Goal: Information Seeking & Learning: Learn about a topic

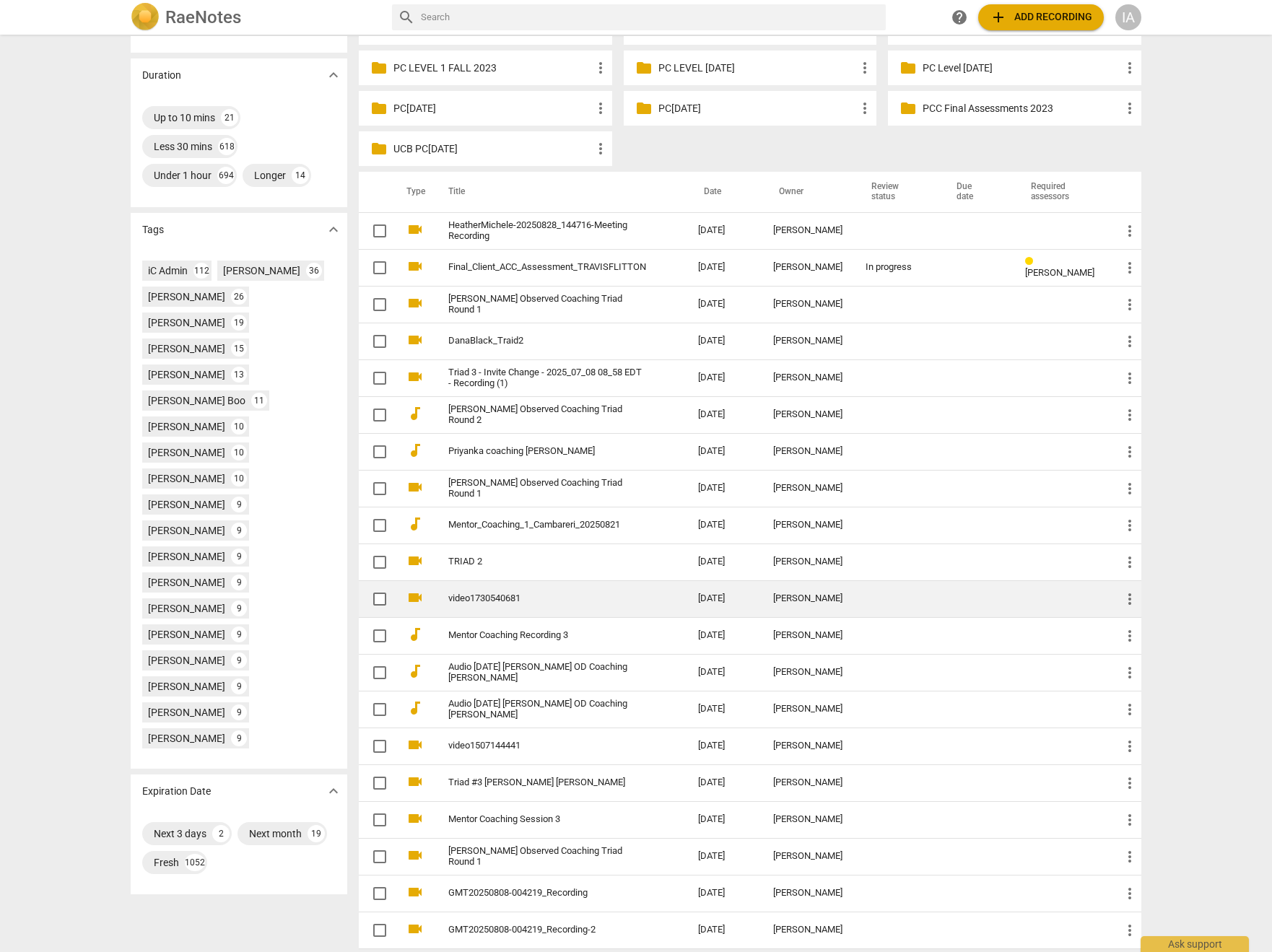
scroll to position [340, 0]
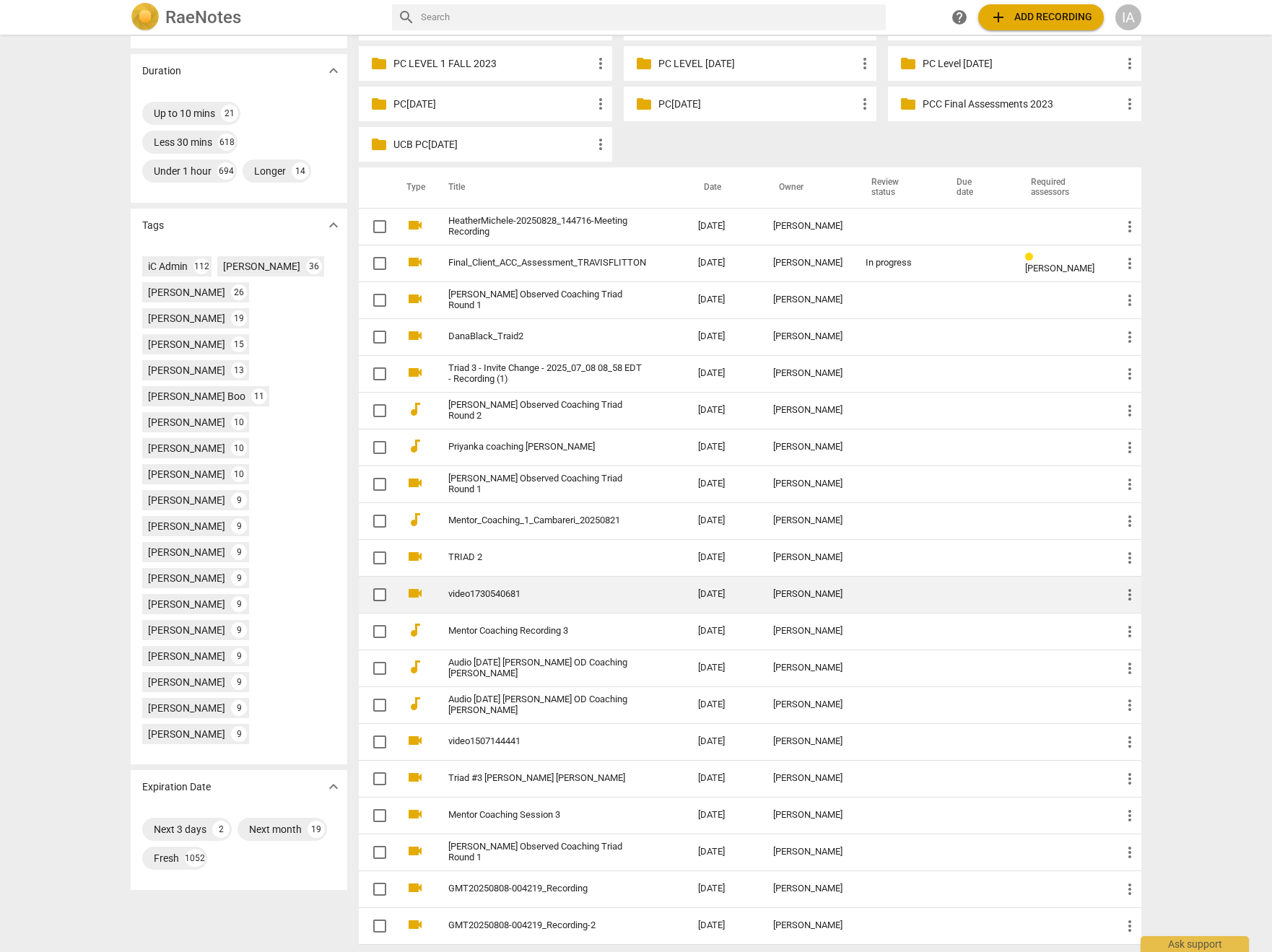
click at [592, 594] on link "video1730540681" at bounding box center [547, 594] width 198 height 10
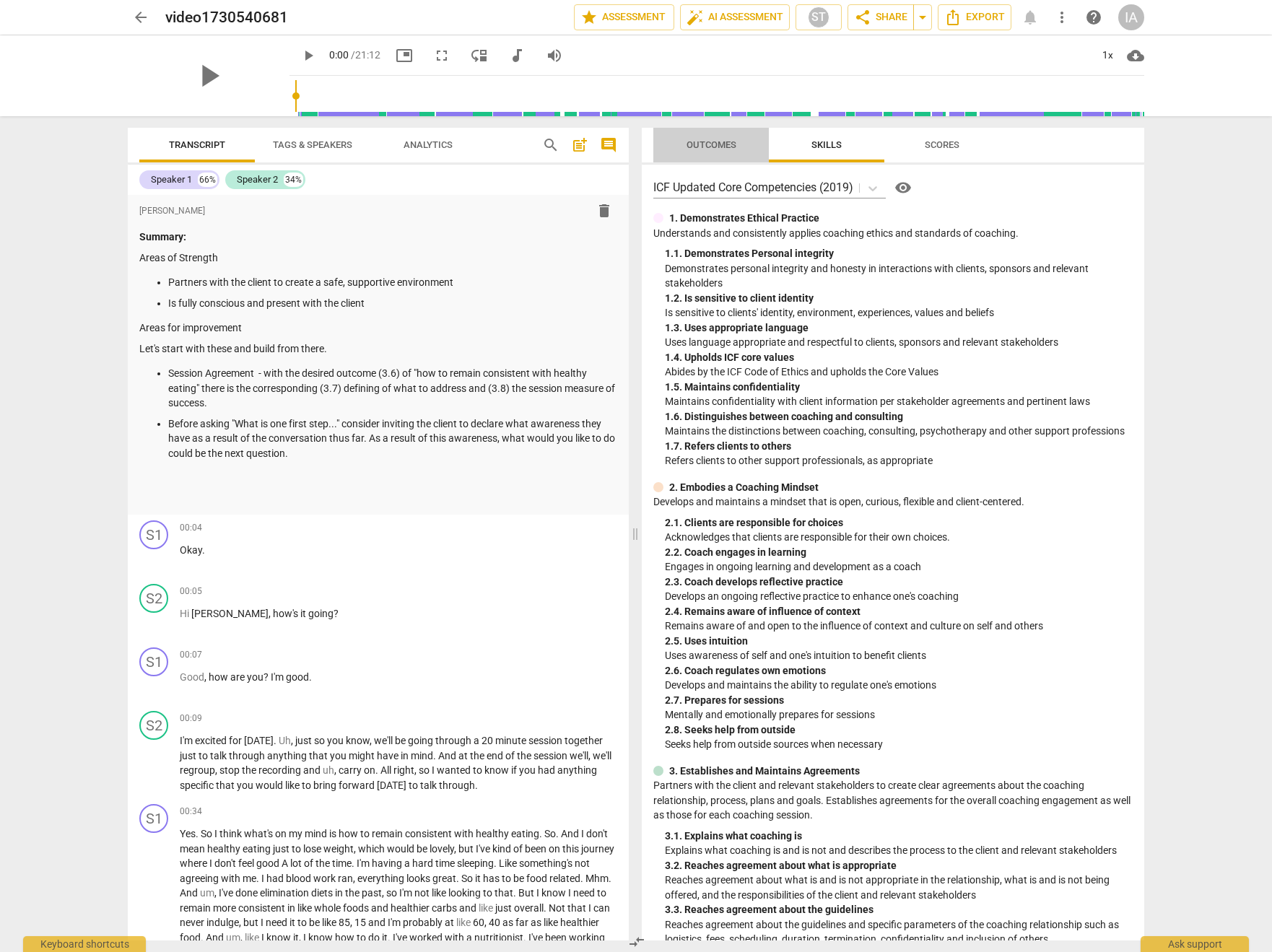
click at [728, 158] on button "Outcomes" at bounding box center [711, 145] width 115 height 35
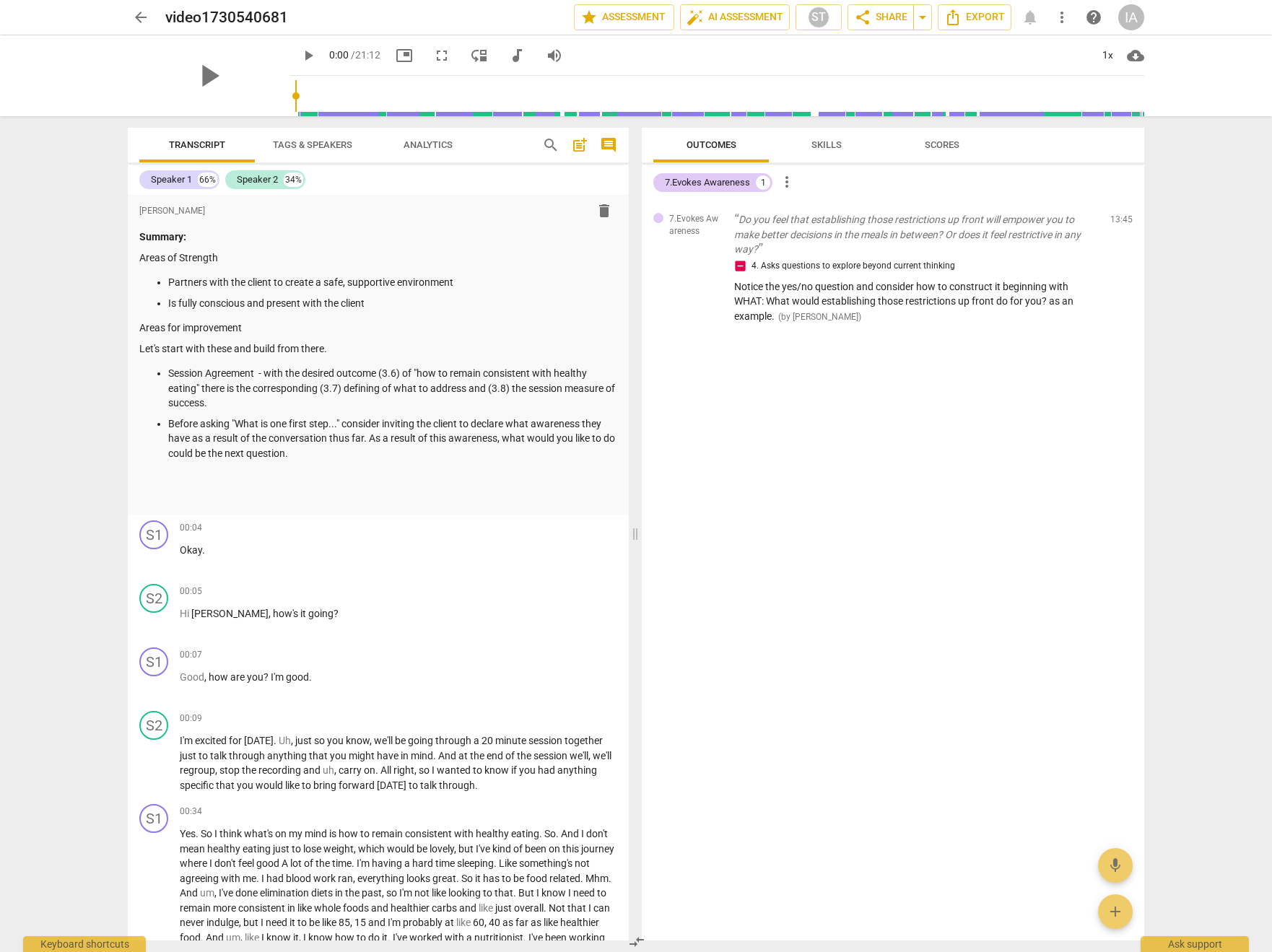
click at [142, 16] on span "arrow_back" at bounding box center [141, 17] width 17 height 17
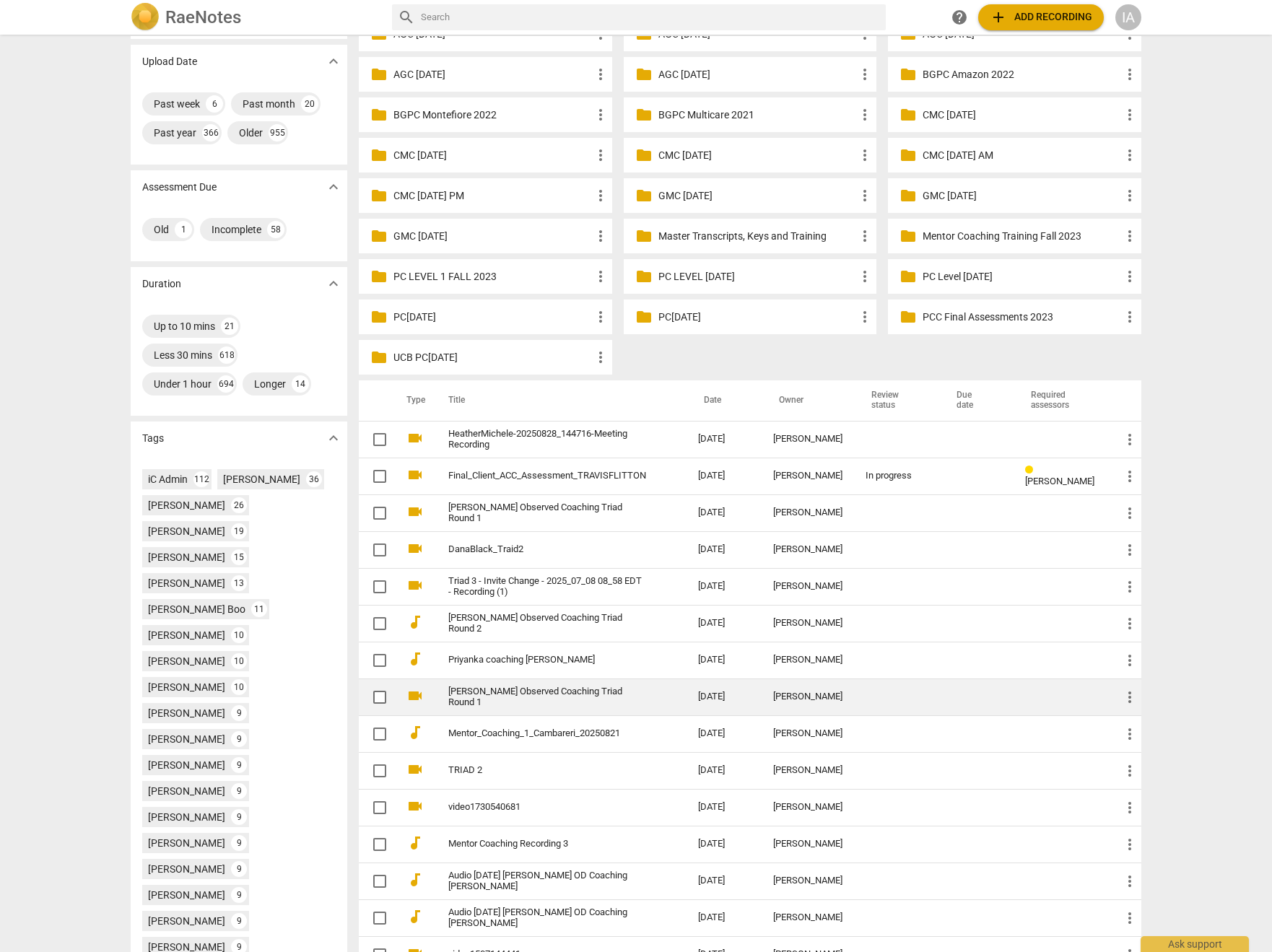
scroll to position [158, 0]
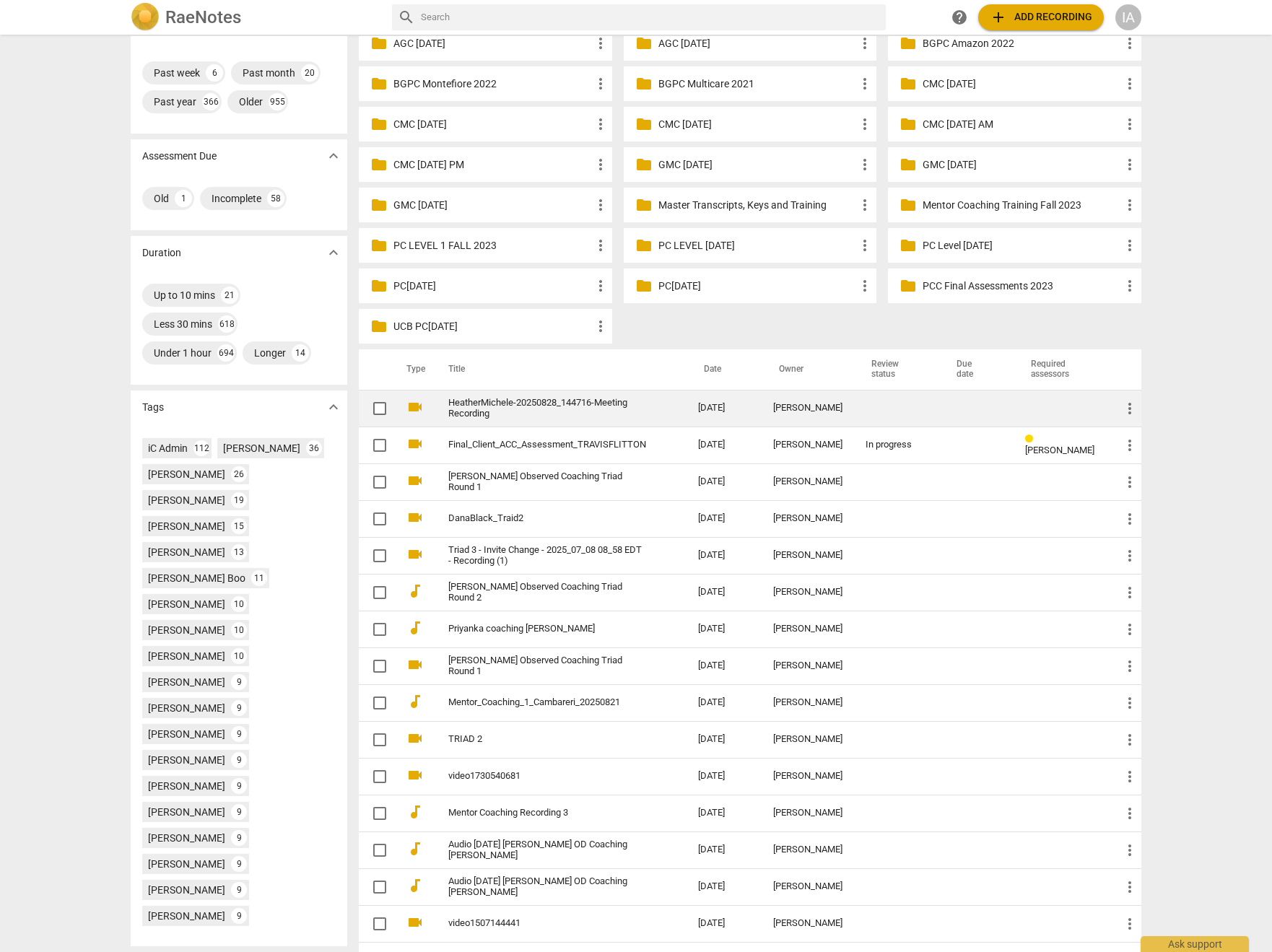
click at [603, 395] on td "HeatherMichele-20250828_144716-Meeting Recording" at bounding box center [559, 408] width 255 height 36
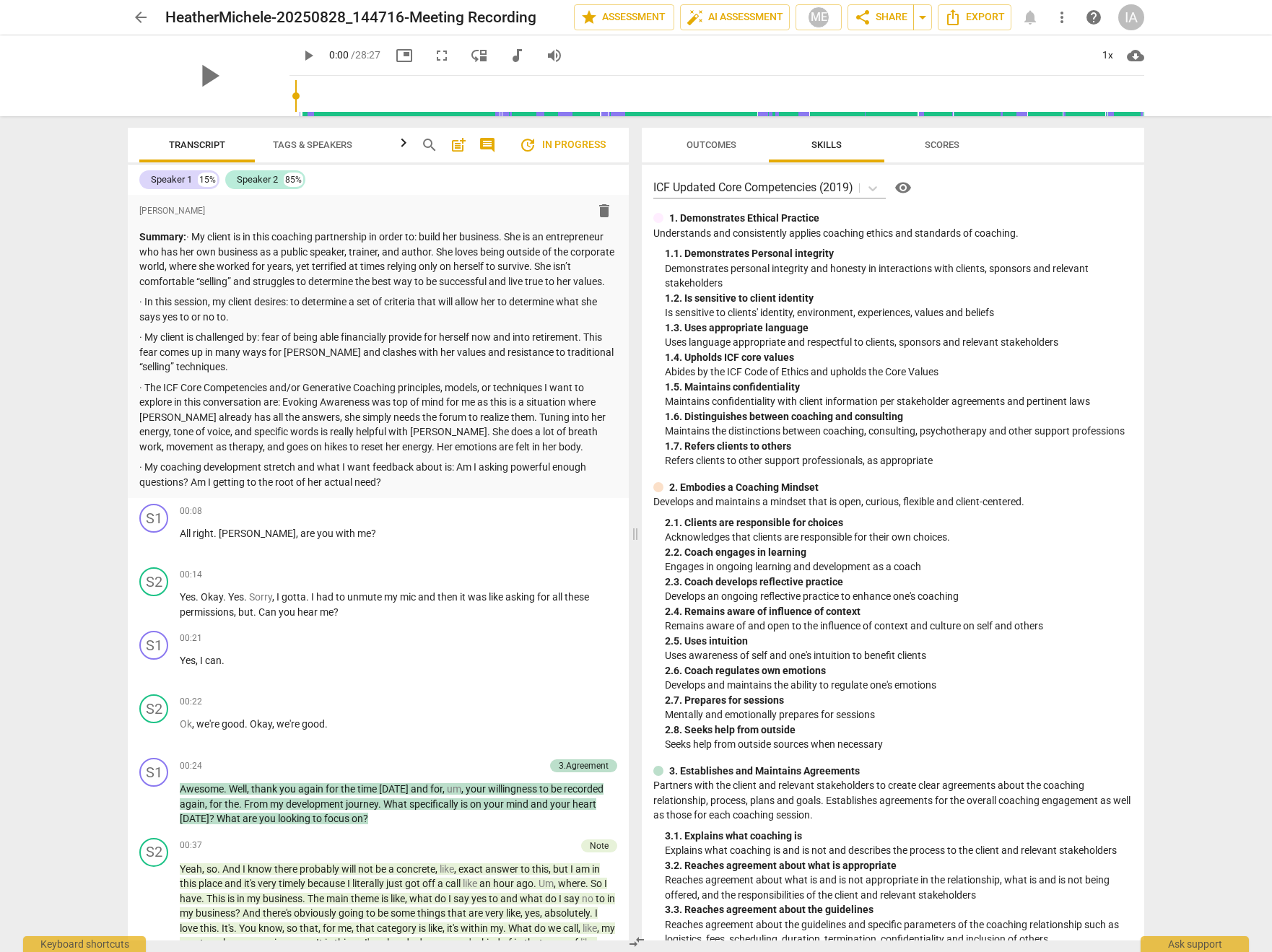
click at [691, 152] on span "Outcomes" at bounding box center [711, 145] width 84 height 19
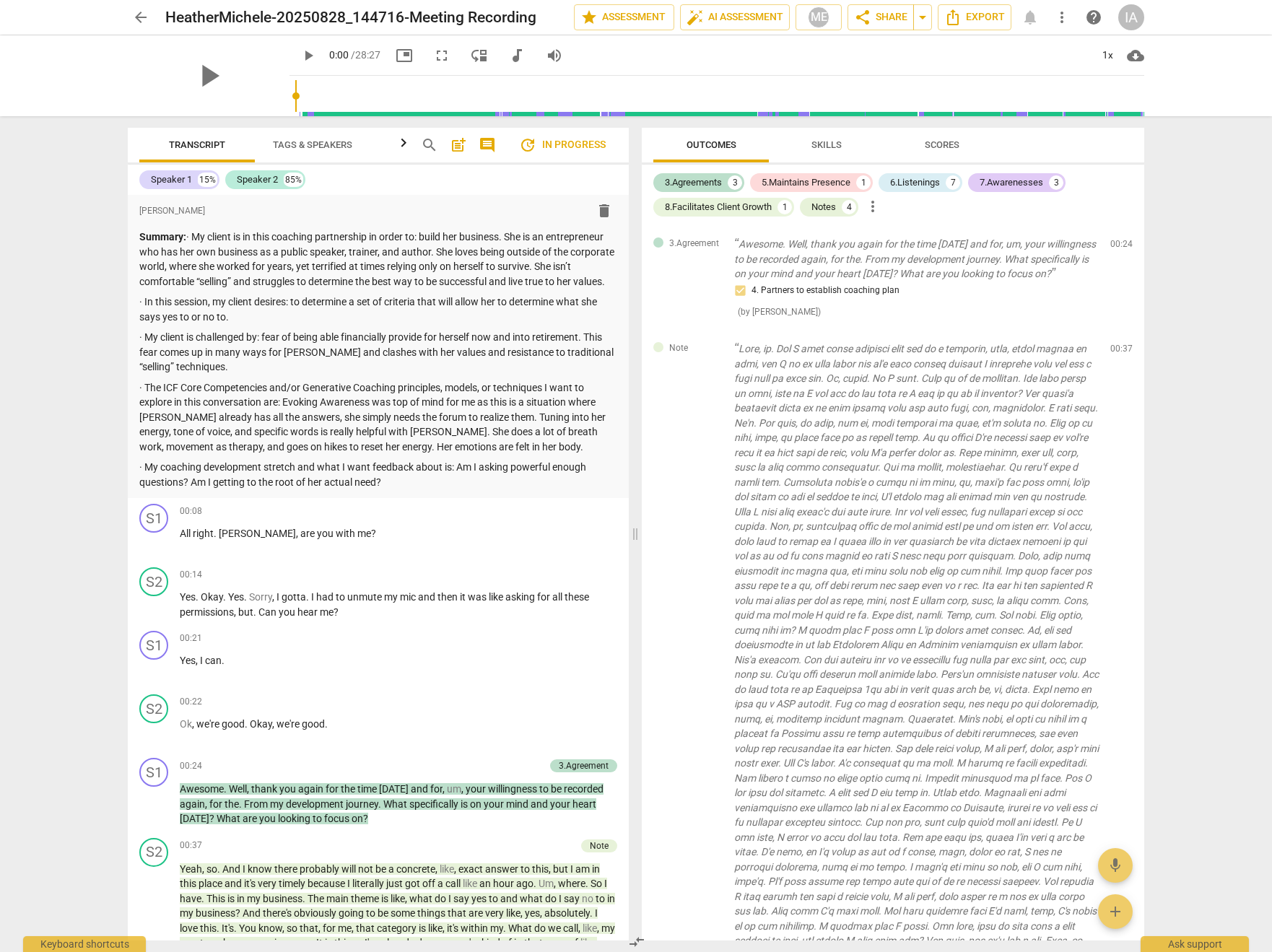
click at [569, 147] on span "update In progress" at bounding box center [563, 145] width 87 height 17
click at [138, 11] on span "arrow_back" at bounding box center [141, 17] width 17 height 17
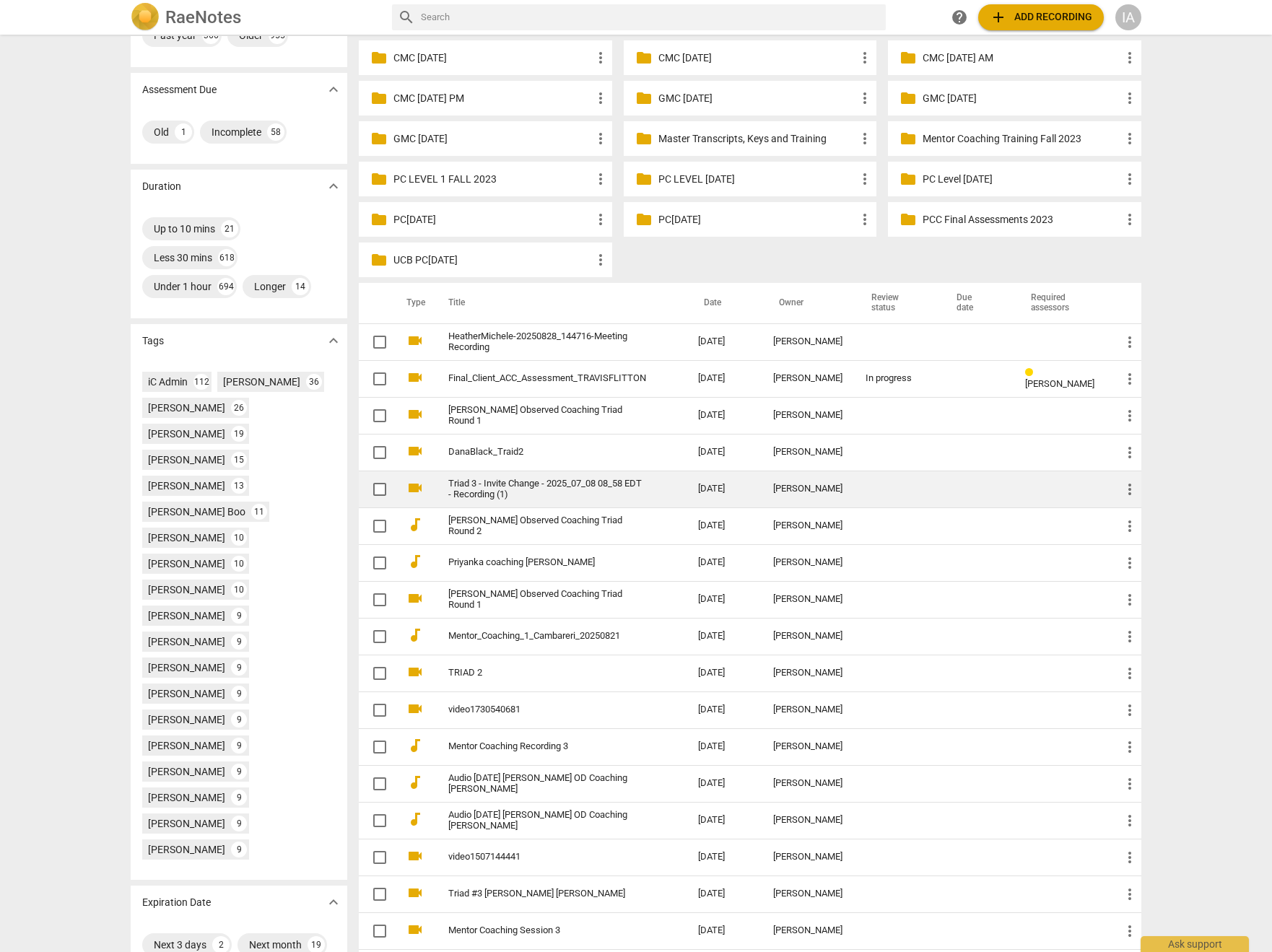
scroll to position [227, 0]
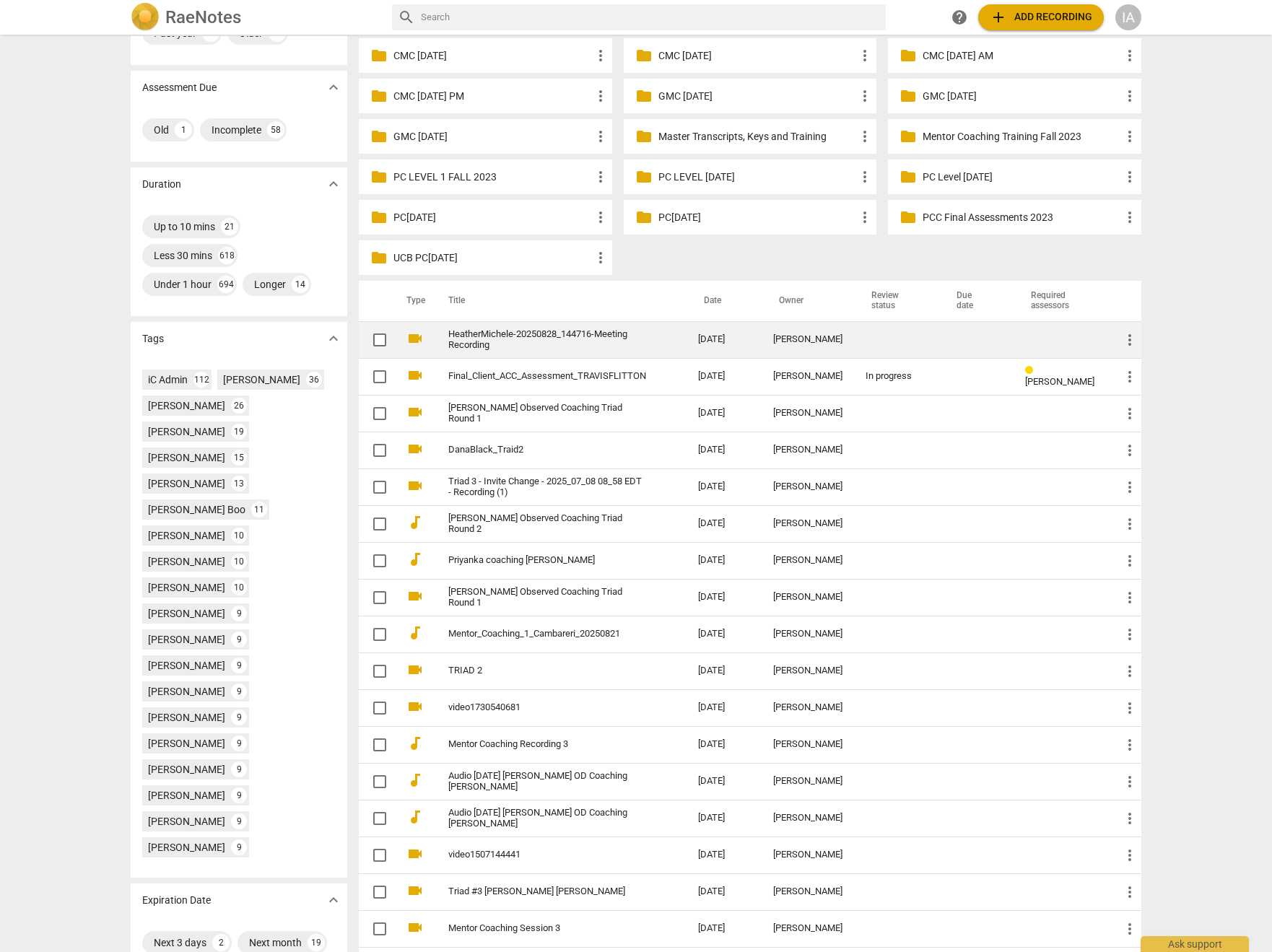
click at [590, 334] on link "HeatherMichele-20250828_144716-Meeting Recording" at bounding box center [547, 339] width 198 height 22
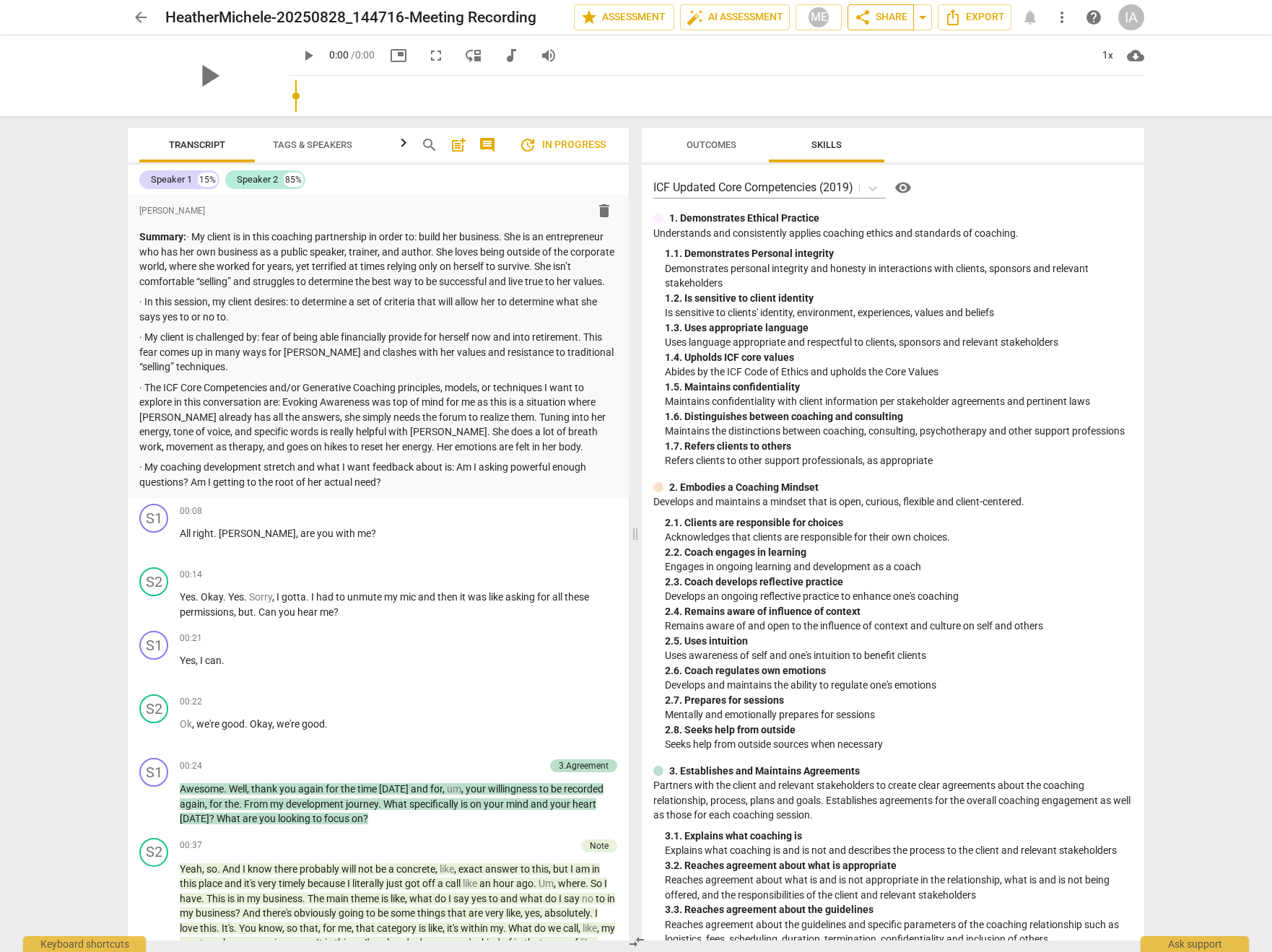
click at [876, 19] on span "share Share" at bounding box center [881, 17] width 54 height 17
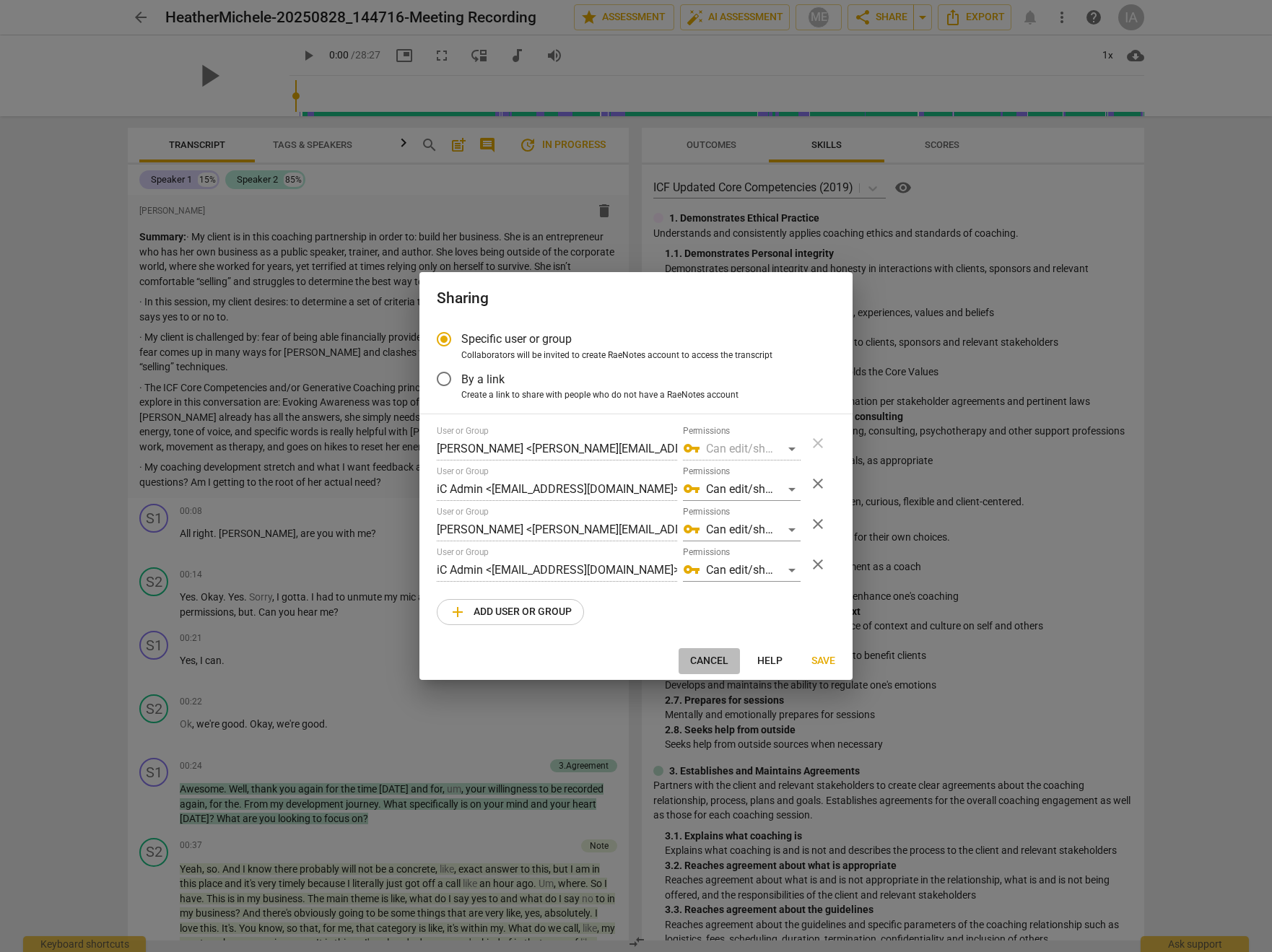
click at [716, 662] on span "Cancel" at bounding box center [709, 660] width 38 height 15
radio input "false"
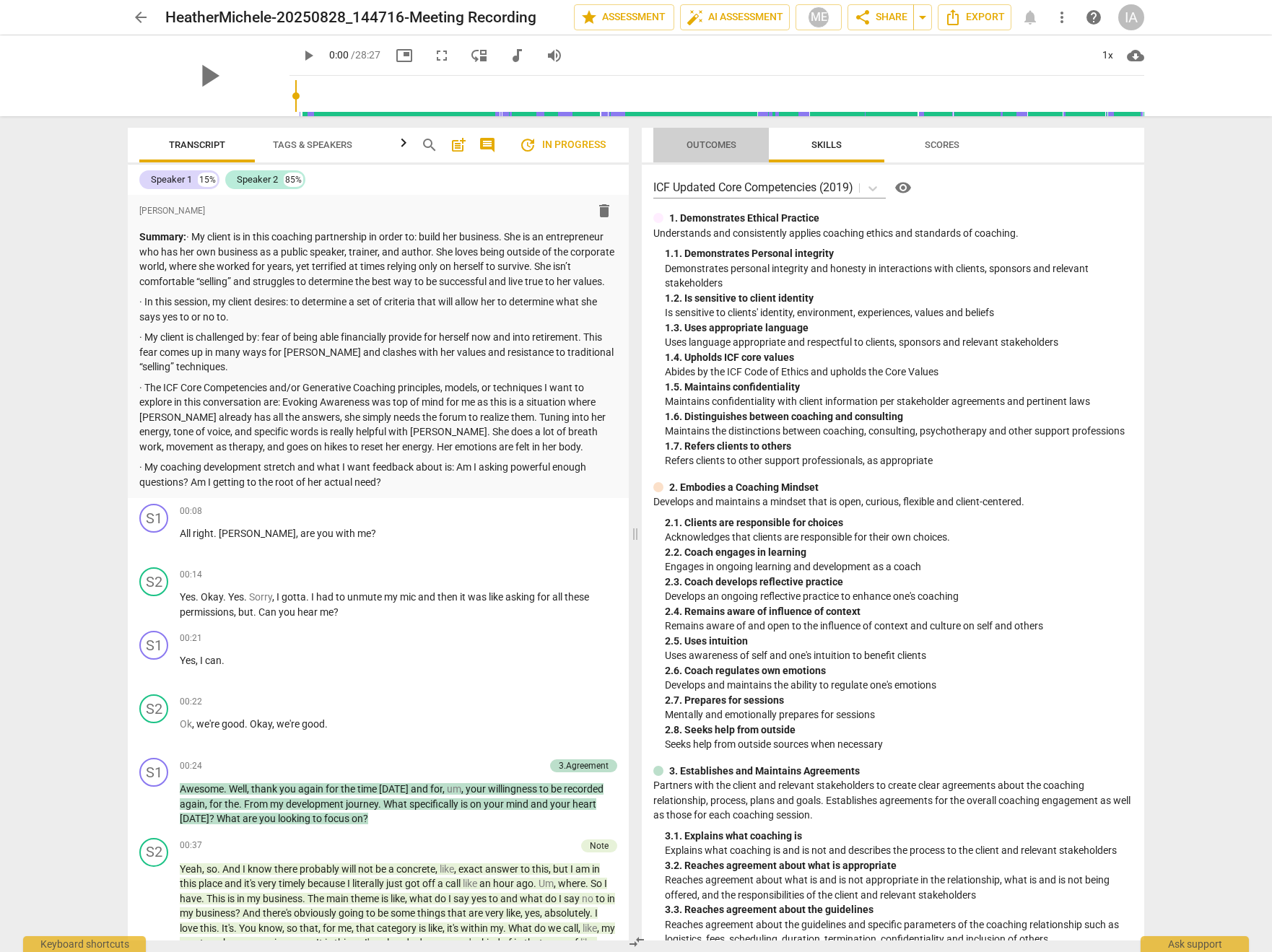
click at [725, 149] on span "Outcomes" at bounding box center [711, 145] width 49 height 10
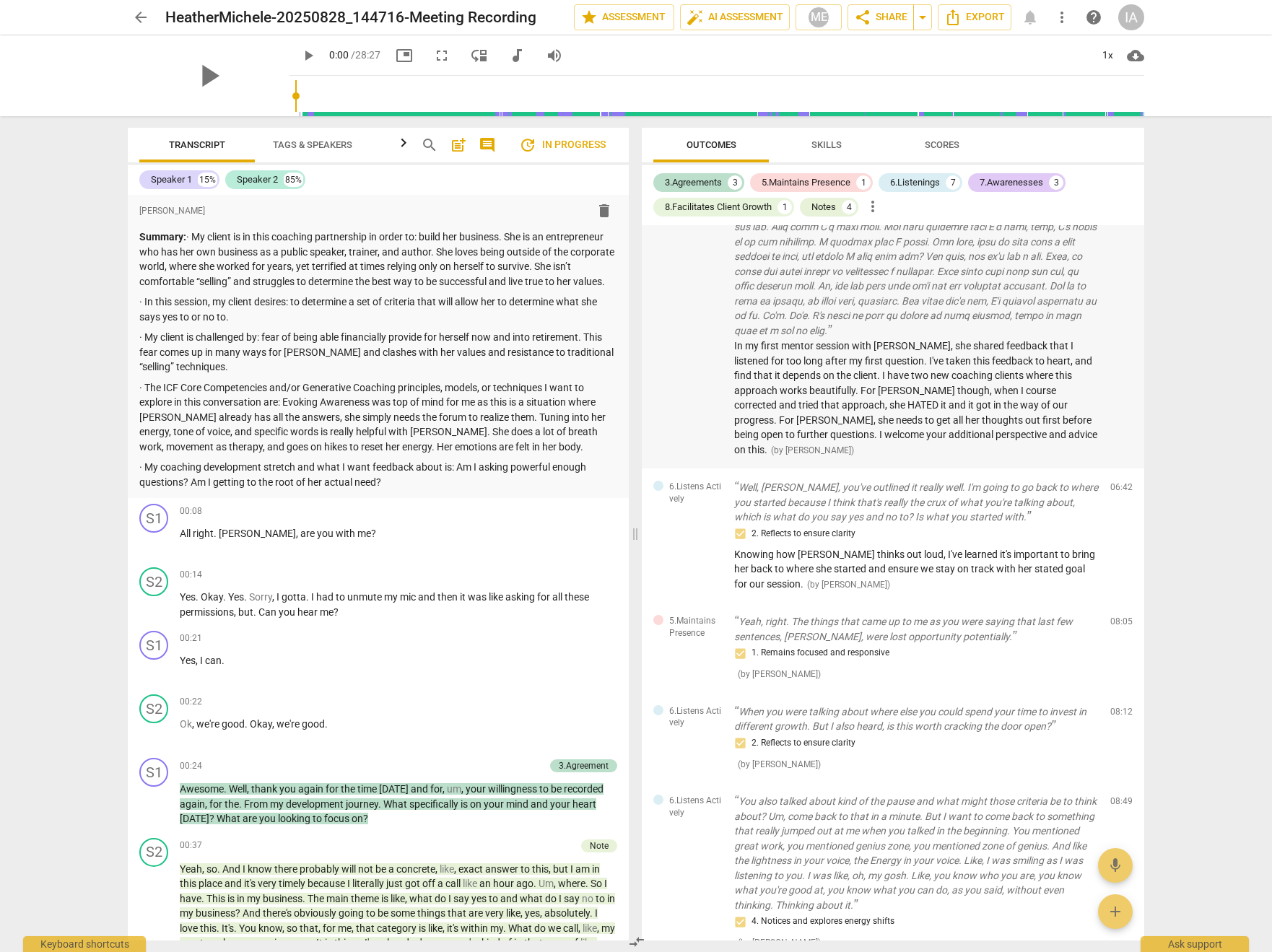
scroll to position [700, 0]
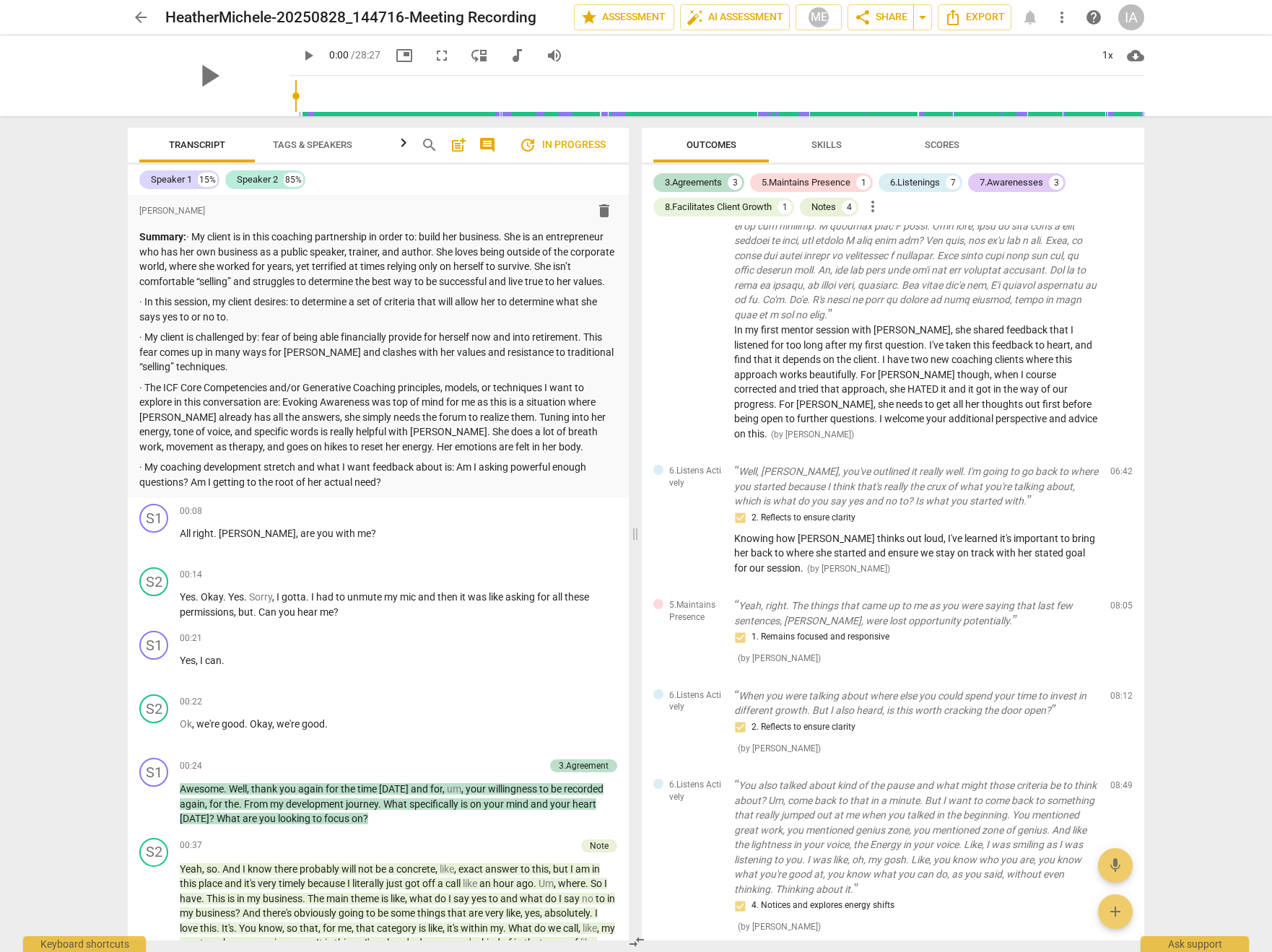
click at [552, 140] on span "update In progress" at bounding box center [563, 145] width 87 height 17
click at [139, 17] on span "arrow_back" at bounding box center [141, 17] width 17 height 17
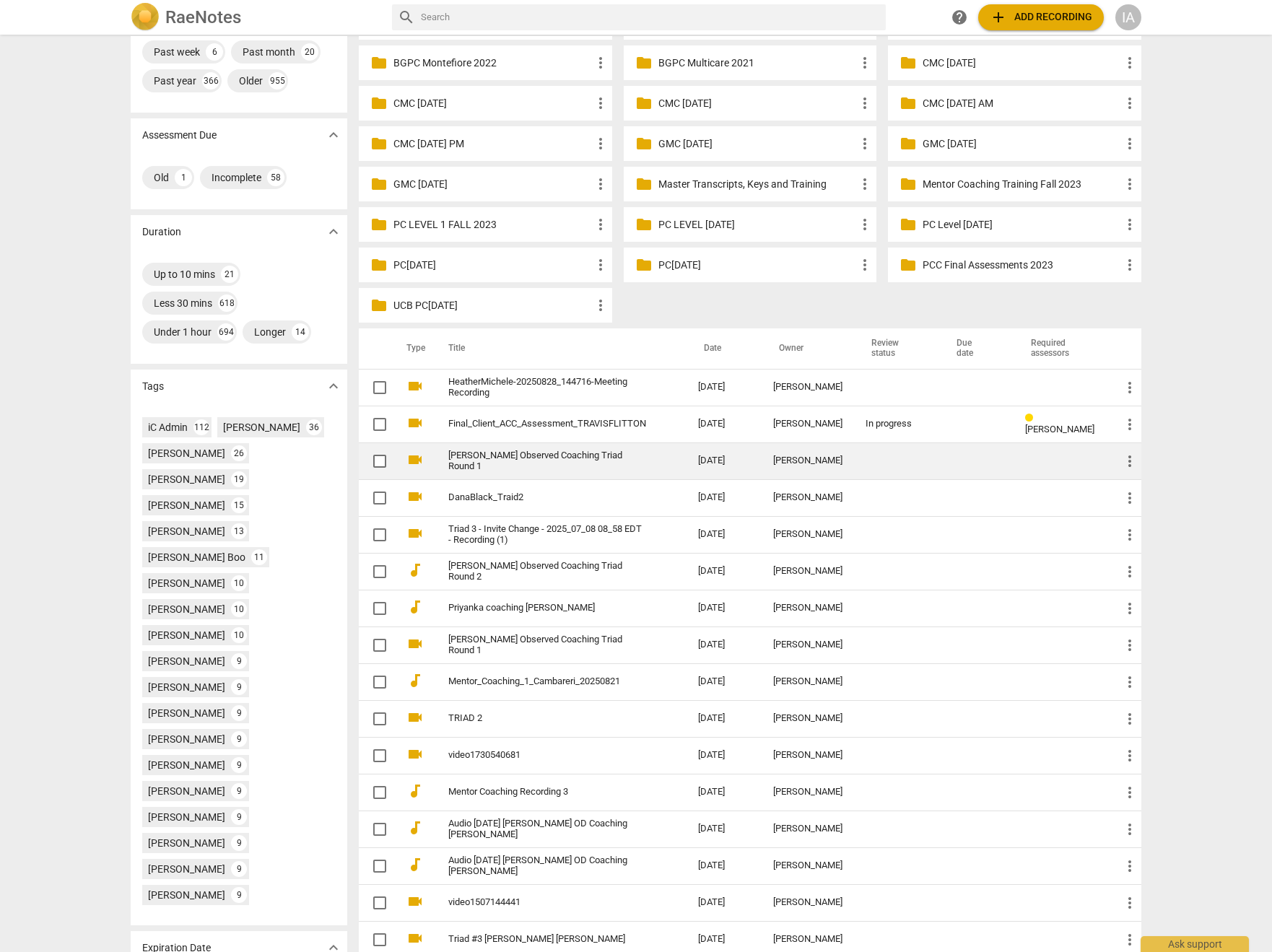
scroll to position [188, 0]
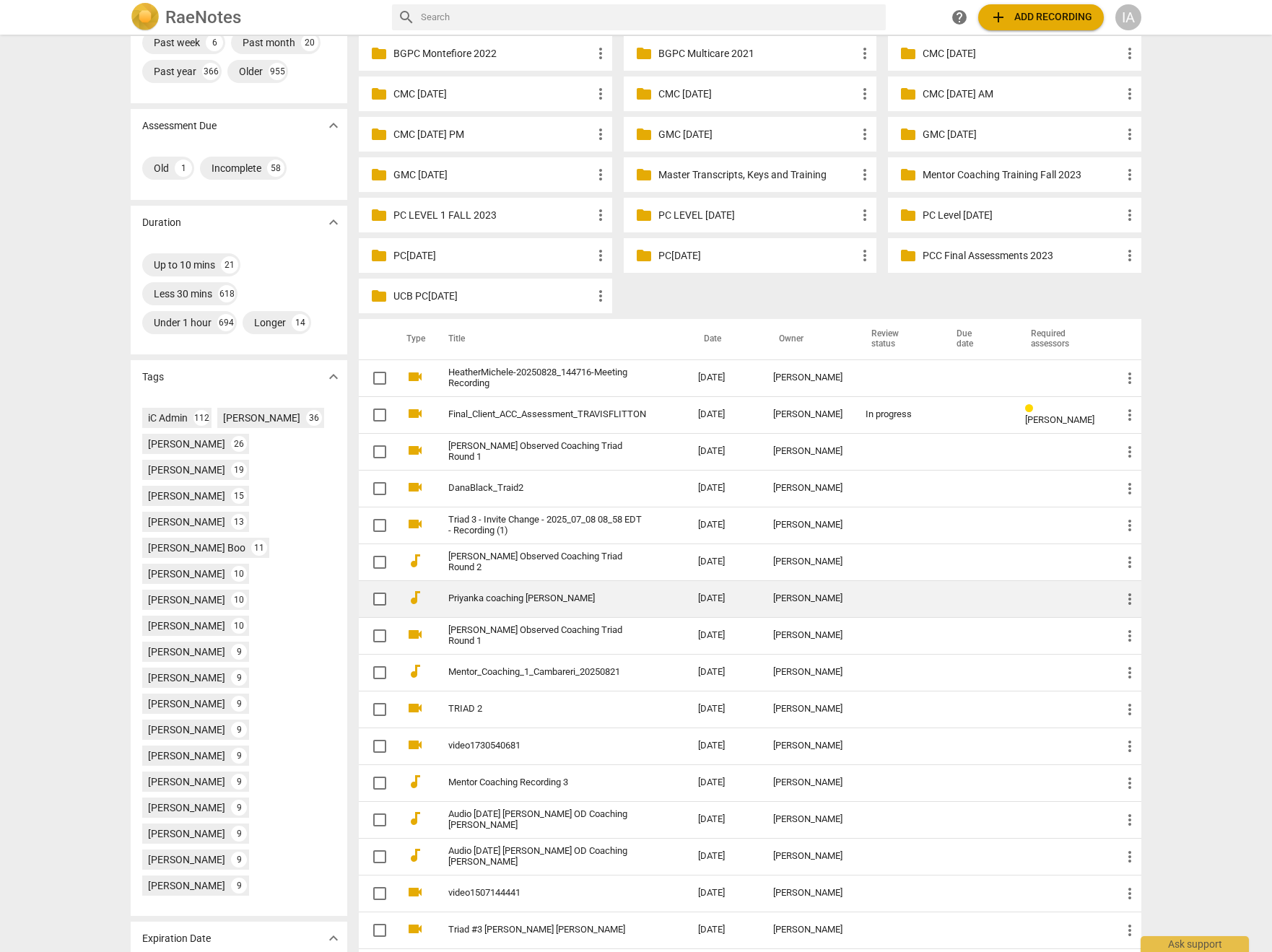
click at [581, 603] on link "Priyanka coaching [PERSON_NAME]" at bounding box center [547, 599] width 198 height 10
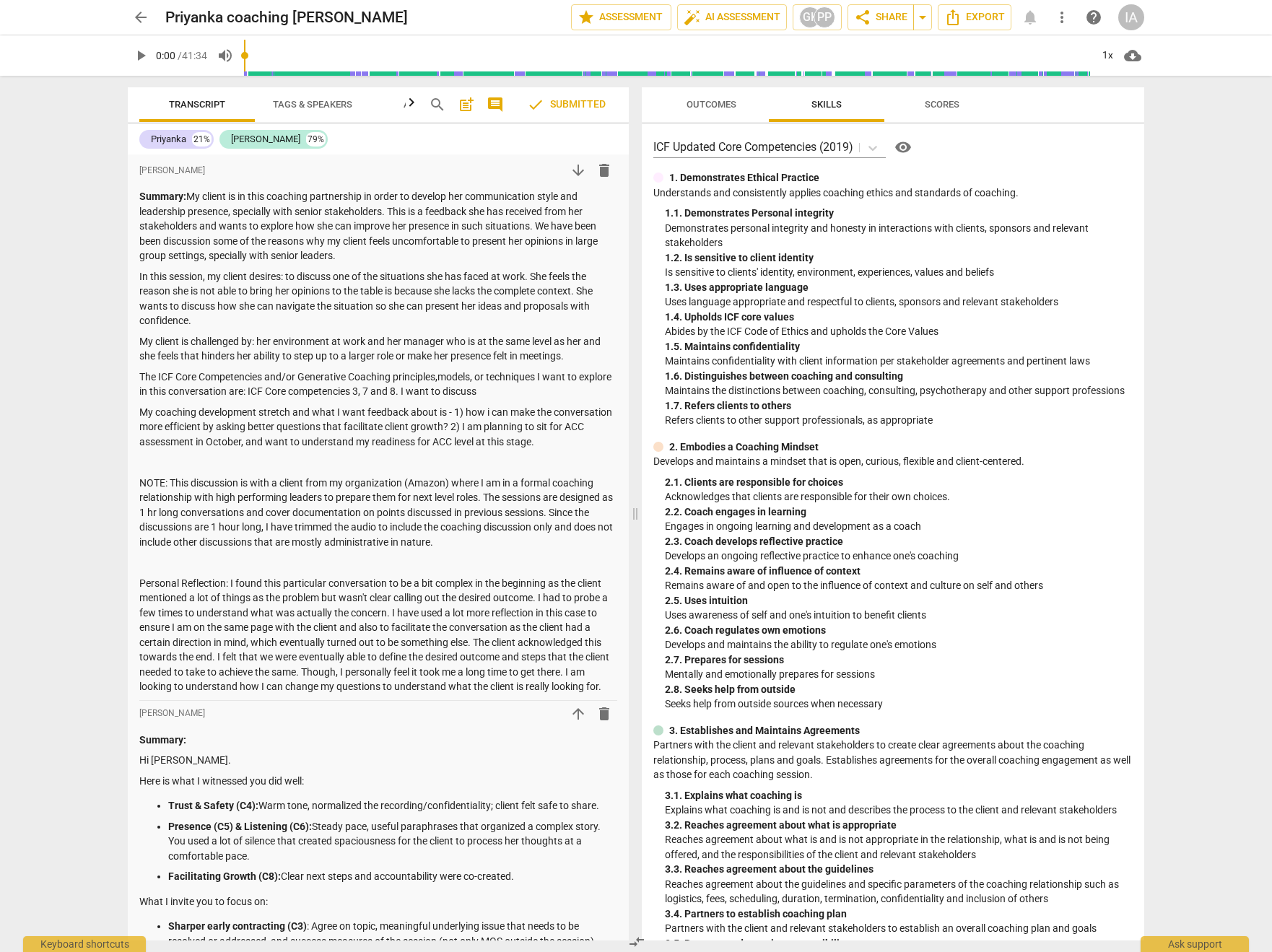
type input "1392"
click at [718, 69] on input "range" at bounding box center [668, 55] width 847 height 46
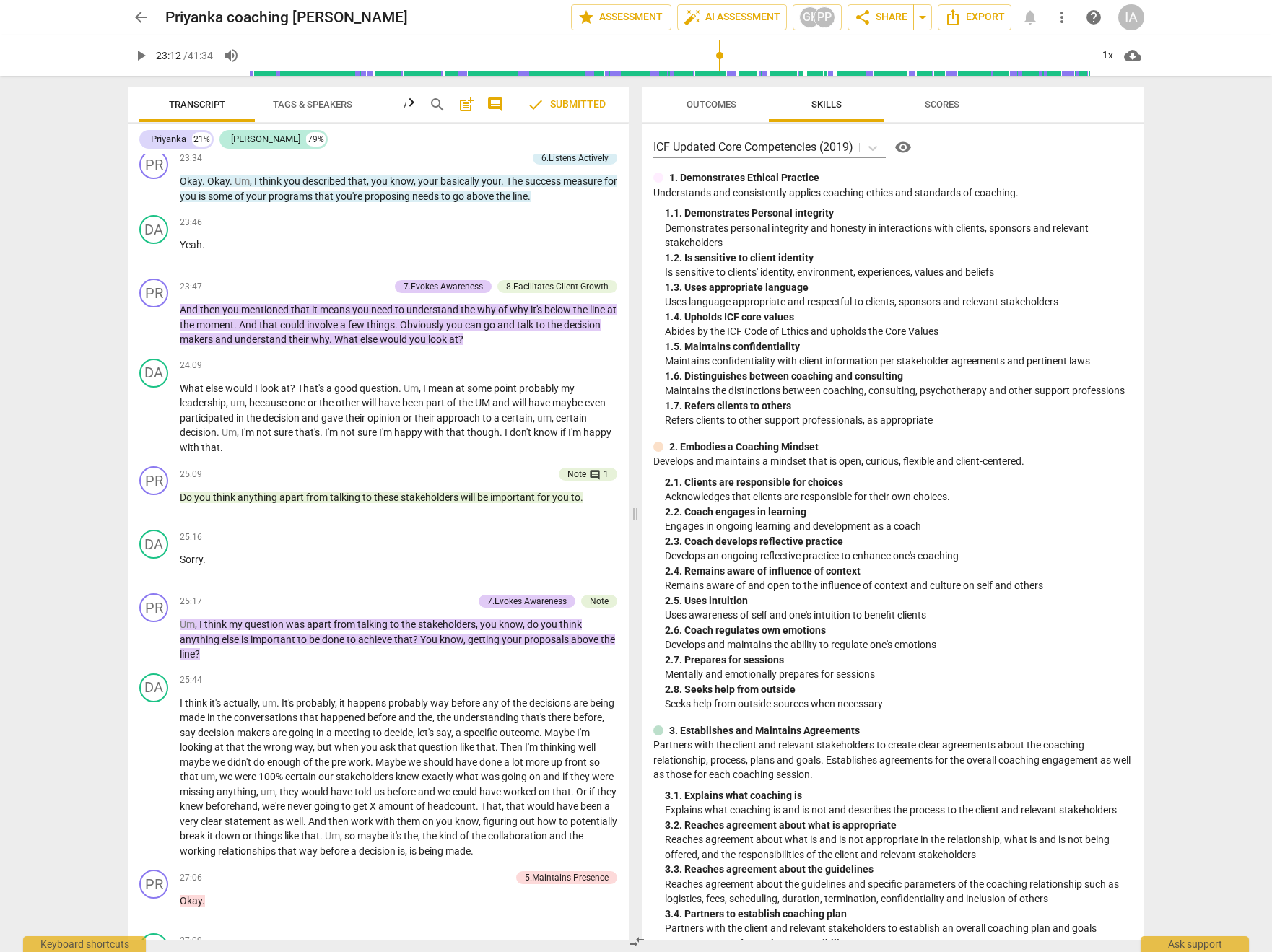
click at [718, 101] on span "Outcomes" at bounding box center [711, 104] width 49 height 10
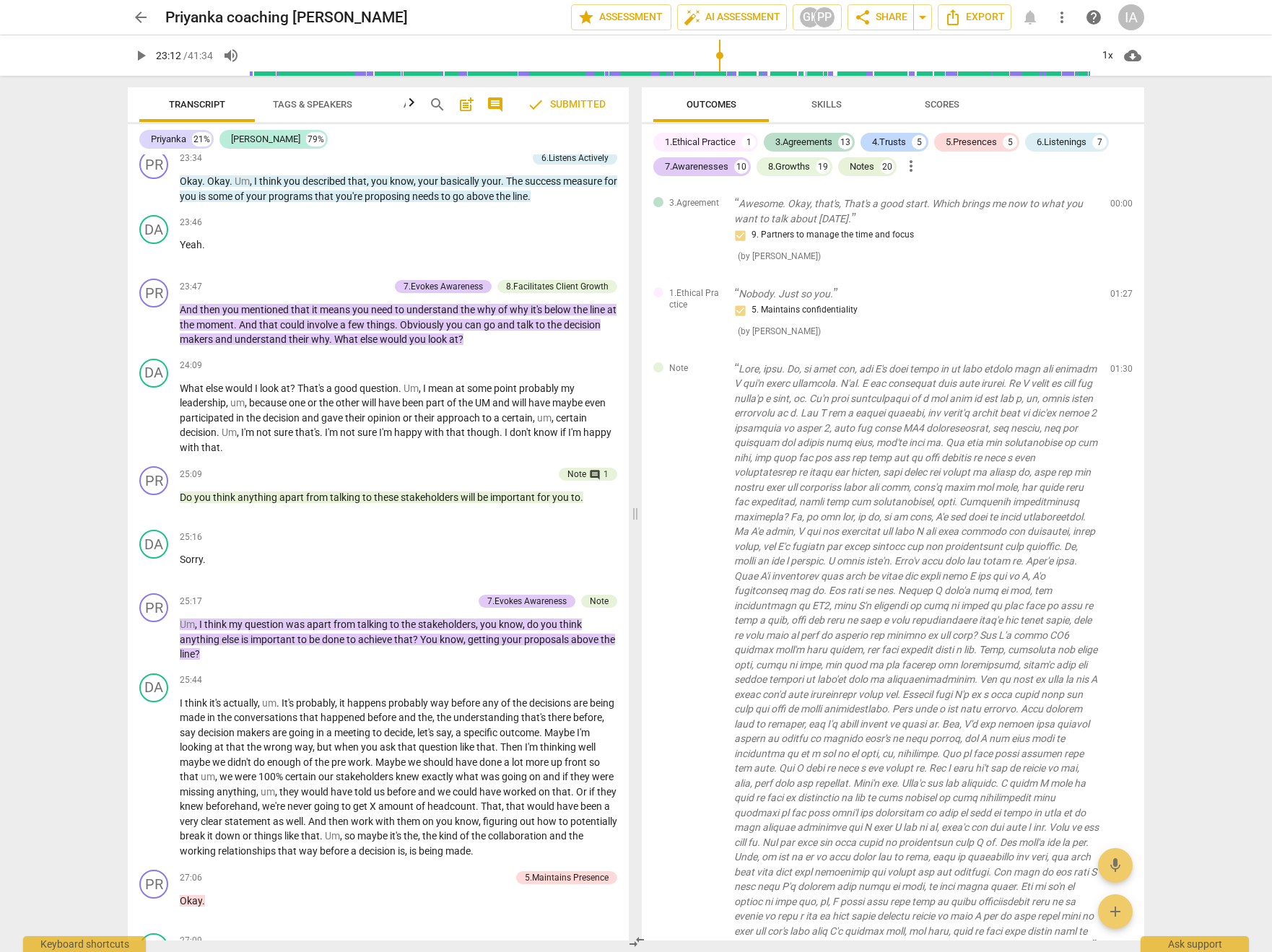
click at [161, 27] on div "arrow_back [PERSON_NAME] coaching [PERSON_NAME] edit star Assessment auto_fix_h…" at bounding box center [636, 17] width 1017 height 26
click at [125, 23] on div "arrow_back [PERSON_NAME] coaching [PERSON_NAME] edit star Assessment auto_fix_h…" at bounding box center [636, 17] width 1249 height 35
click at [139, 20] on span "arrow_back" at bounding box center [141, 17] width 17 height 17
